Goal: Task Accomplishment & Management: Manage account settings

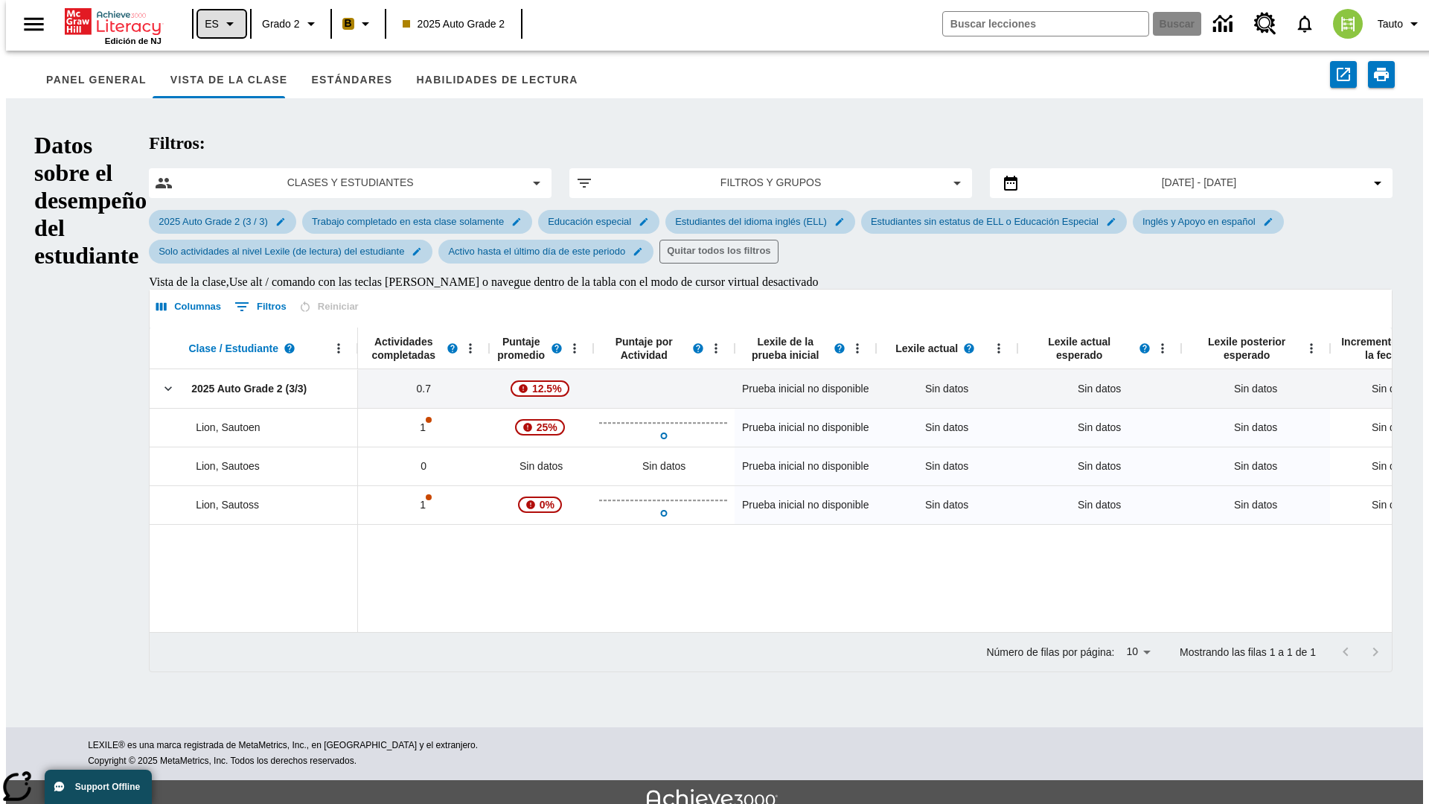
click at [221, 24] on icon "Lenguaje: ES, Selecciona un idioma" at bounding box center [230, 24] width 18 height 18
click at [248, 92] on div "Español" at bounding box center [278, 91] width 173 height 28
